Goal: Information Seeking & Learning: Learn about a topic

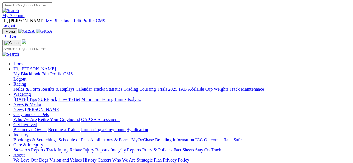
click at [25, 13] on link "My Account" at bounding box center [13, 15] width 22 height 5
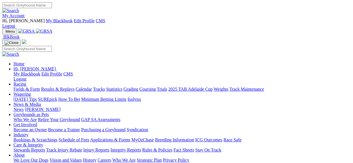
click at [73, 87] on link "Results & Replays" at bounding box center [57, 89] width 33 height 5
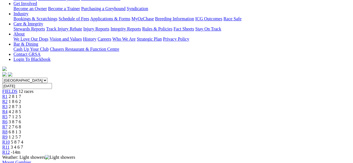
scroll to position [135, 0]
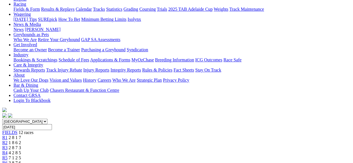
scroll to position [104, 0]
